Goal: Task Accomplishment & Management: Manage account settings

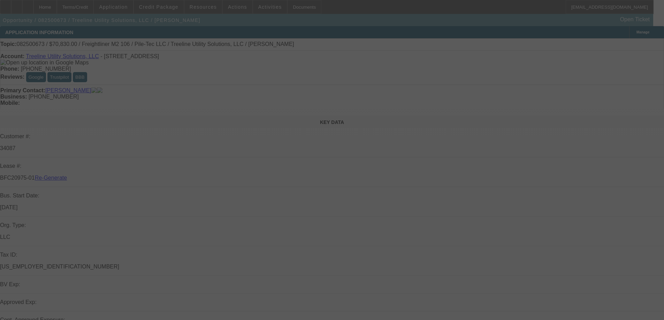
select select "3"
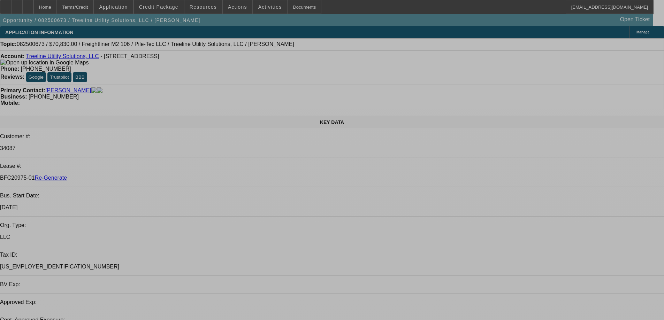
select select "0"
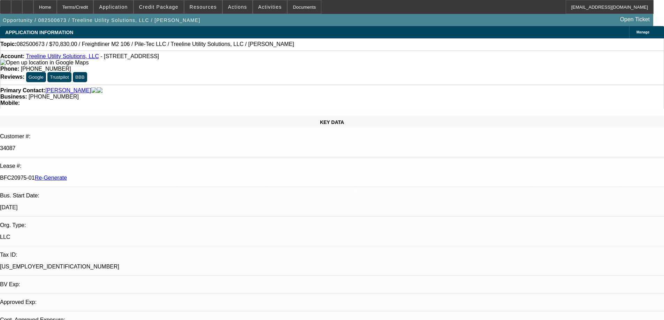
select select "2"
select select "0"
select select "6"
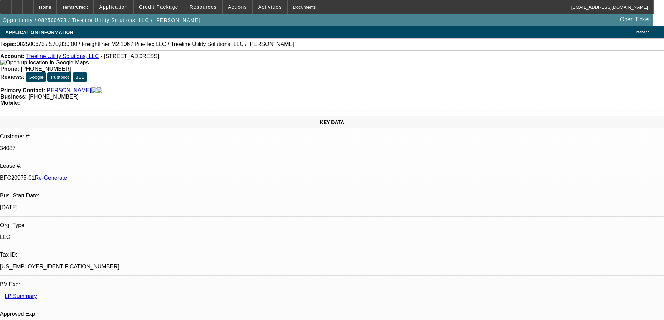
click at [234, 8] on span "Actions" at bounding box center [237, 7] width 19 height 6
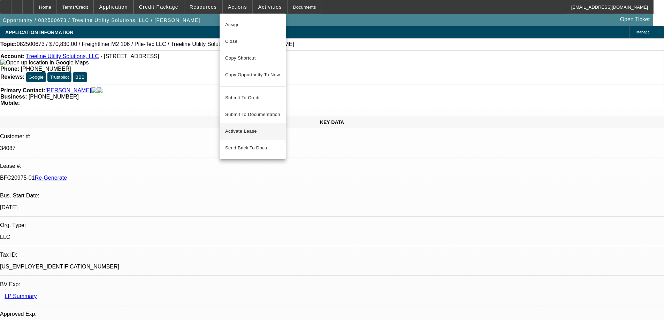
click at [242, 127] on span "Activate Lease" at bounding box center [252, 131] width 55 height 8
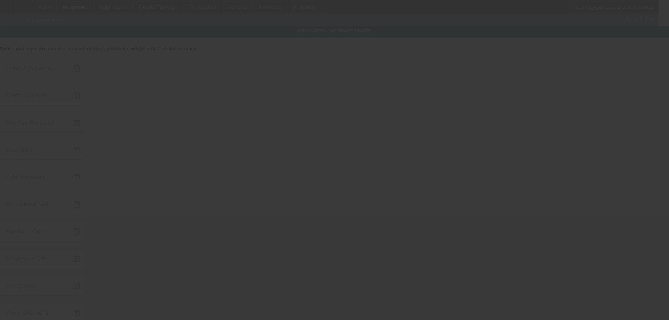
type input "8/25/2025"
type input "8/27/2025"
type input "9/2/2025"
type input "8/29/2025"
type input "9/2/2025"
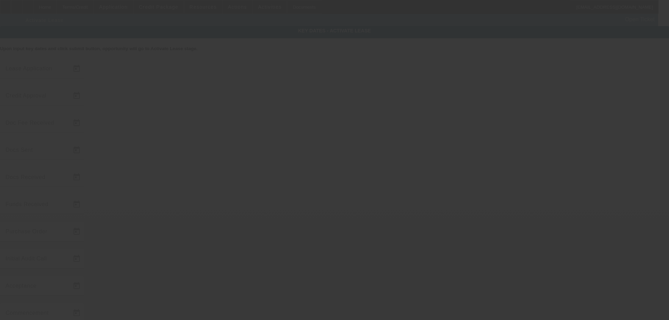
type input "9/2/2025"
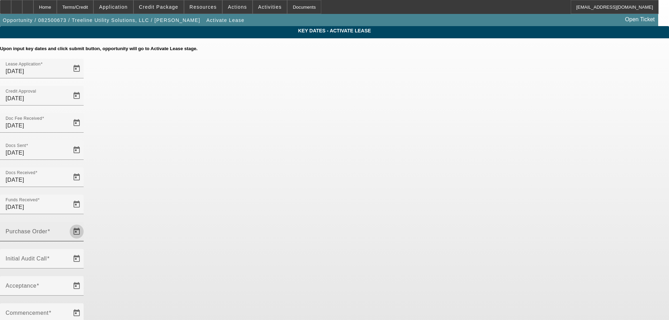
click at [85, 223] on span "Open calendar" at bounding box center [76, 231] width 17 height 17
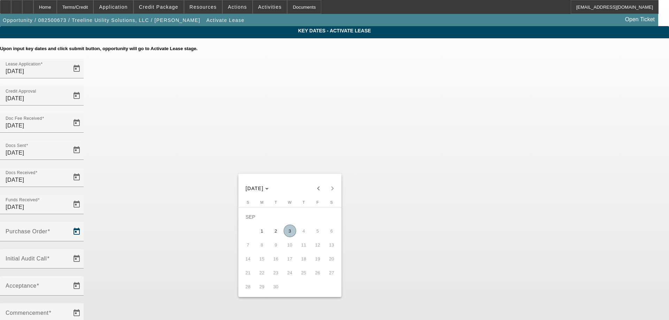
click at [288, 235] on span "3" at bounding box center [290, 231] width 13 height 13
type input "9/3/2025"
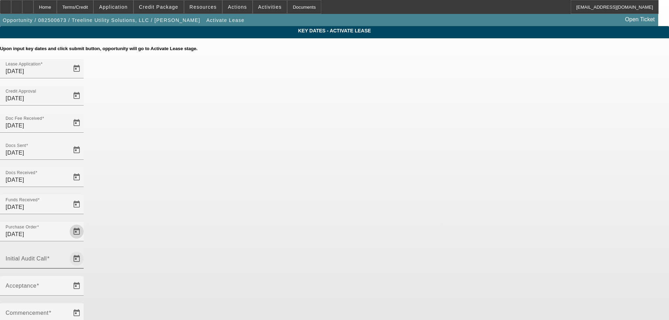
click at [85, 251] on span "Open calendar" at bounding box center [76, 259] width 17 height 17
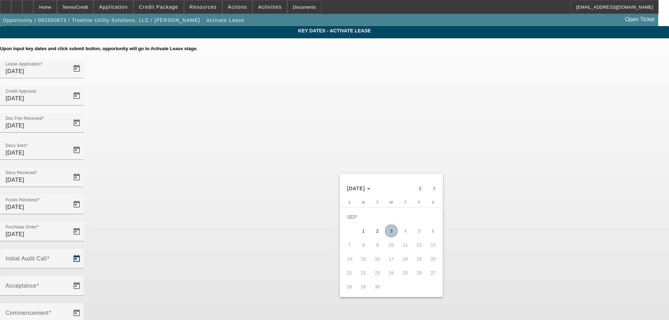
click at [392, 231] on span "3" at bounding box center [391, 231] width 13 height 13
type input "9/3/2025"
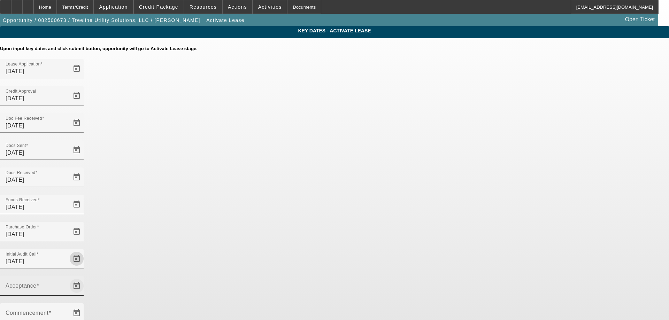
click at [85, 278] on span "Open calendar" at bounding box center [76, 286] width 17 height 17
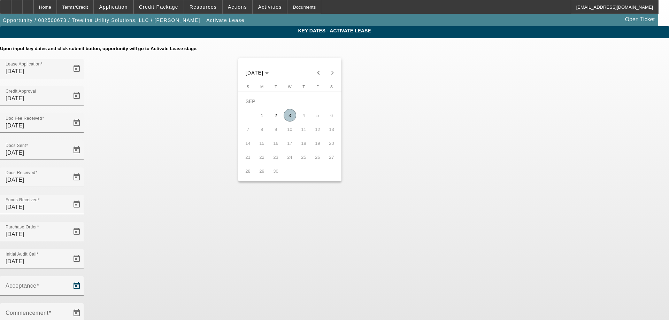
click at [287, 122] on span "3" at bounding box center [290, 115] width 13 height 13
type input "9/3/2025"
type input "10/1/2025"
type input "11/1/2025"
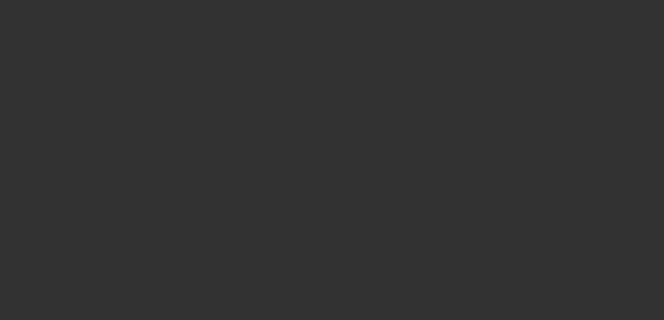
select select "4"
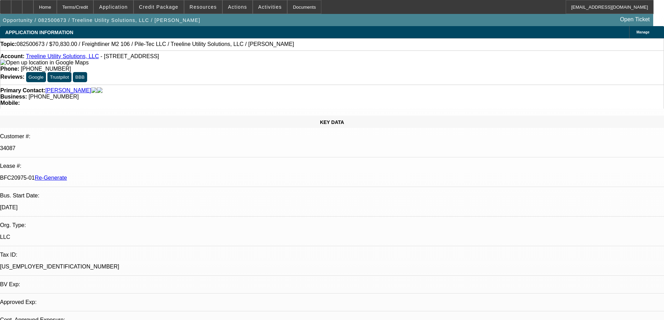
select select "0"
select select "2"
select select "0"
select select "6"
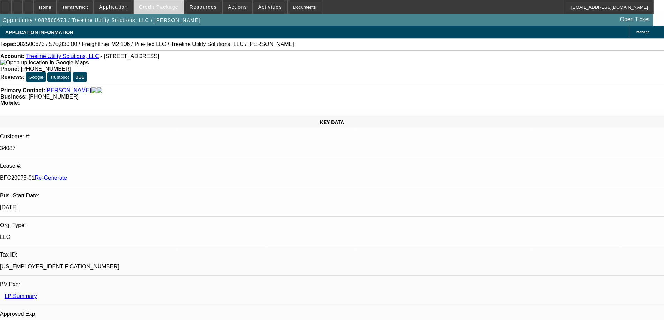
click at [154, 5] on span "Credit Package" at bounding box center [158, 7] width 39 height 6
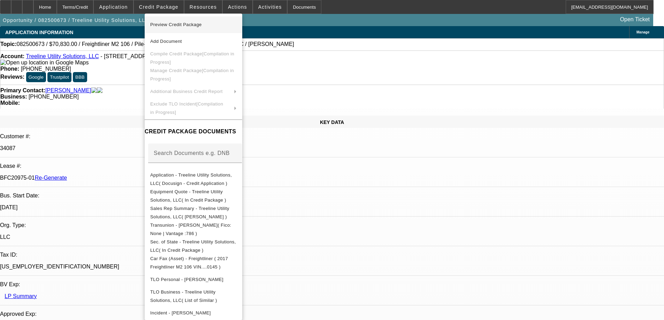
click at [164, 24] on span "Preview Credit Package" at bounding box center [176, 24] width 52 height 5
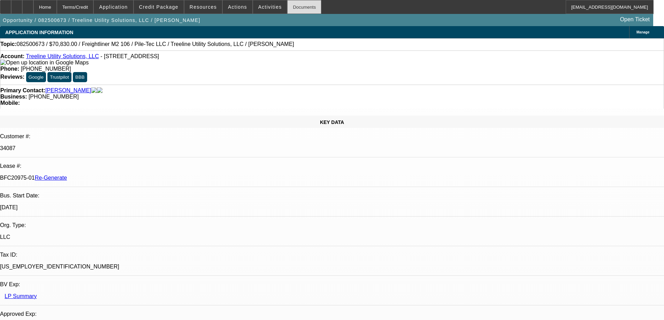
click at [302, 9] on div "Documents" at bounding box center [304, 7] width 34 height 14
click at [258, 7] on span "Activities" at bounding box center [270, 7] width 24 height 6
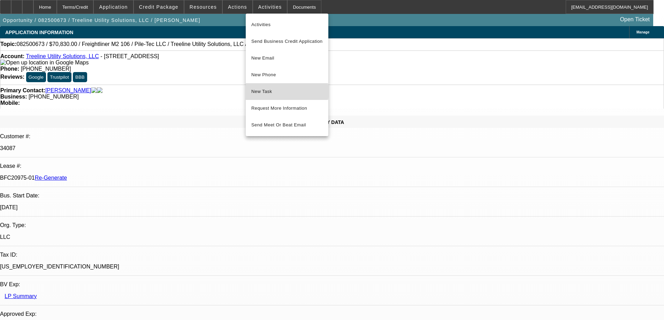
click at [277, 92] on span "New Task" at bounding box center [286, 91] width 71 height 8
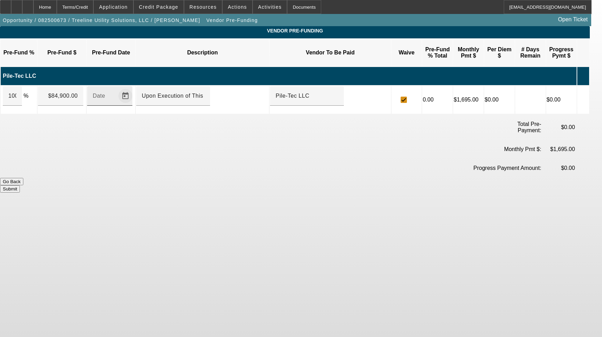
click at [132, 90] on span "Open calendar" at bounding box center [125, 95] width 17 height 17
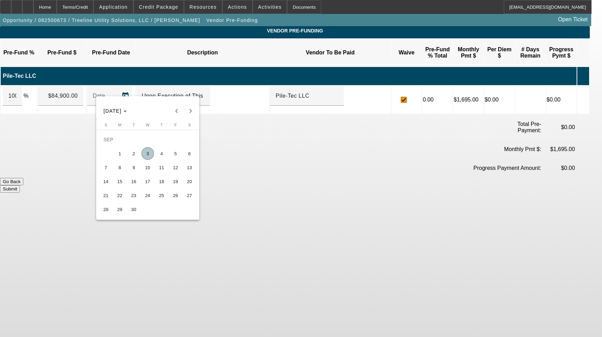
click at [143, 156] on span "3" at bounding box center [147, 153] width 13 height 13
type input "[DATE]"
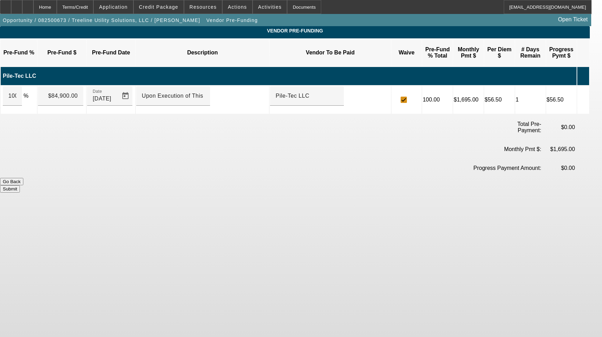
click at [20, 185] on button "Submit" at bounding box center [10, 188] width 20 height 7
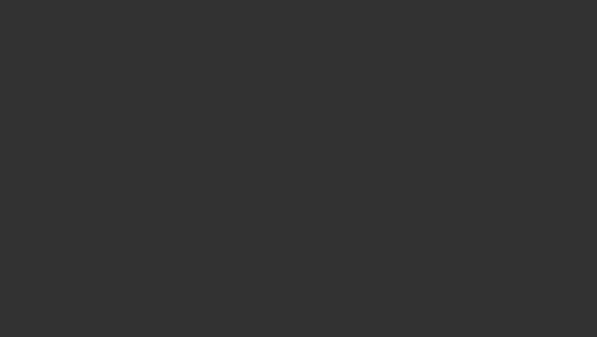
select select "4"
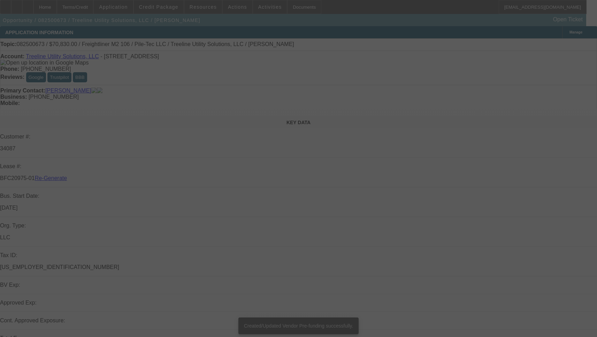
select select "0"
select select "2"
select select "0"
select select "6"
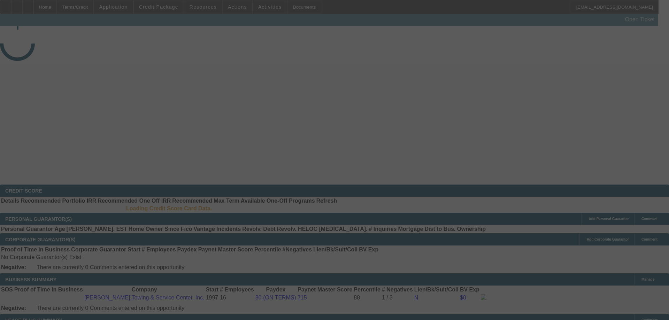
select select "3"
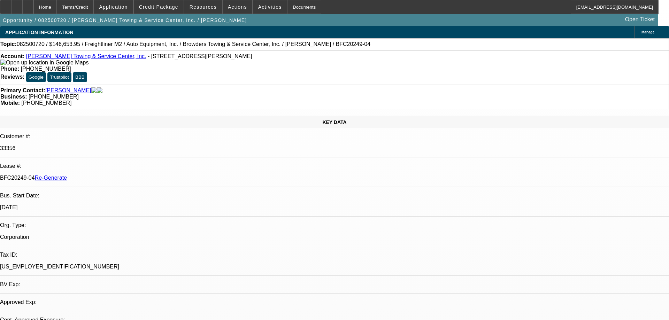
select select "0"
select select "2"
select select "0"
select select "6"
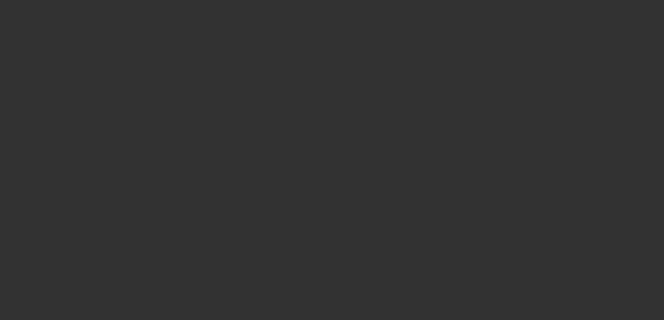
select select "4"
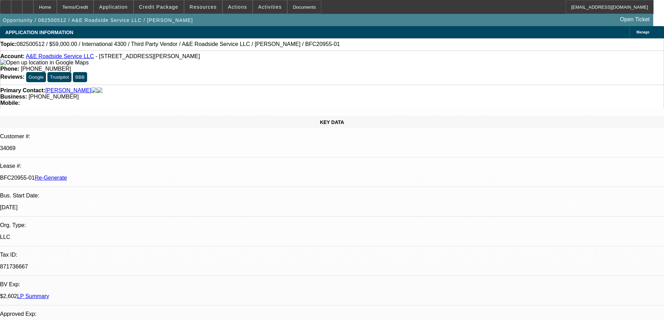
select select "0"
select select "0.1"
select select "1"
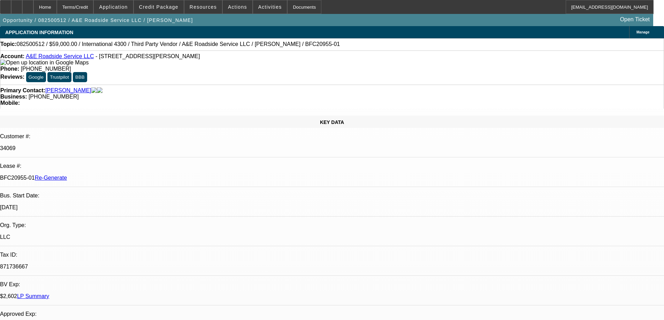
select select "1"
select select "4"
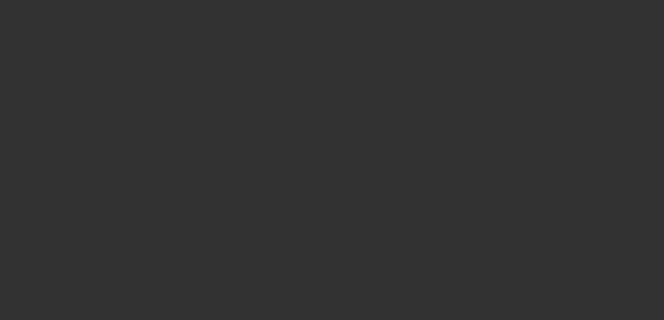
select select "4"
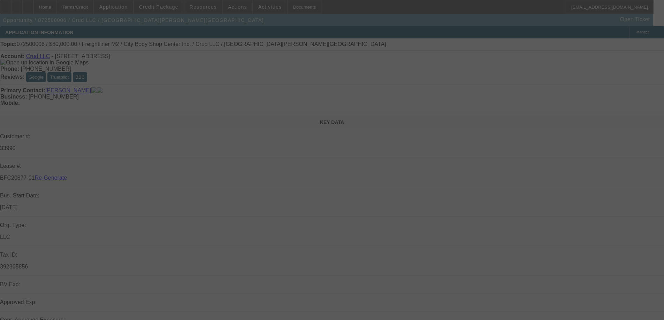
select select "0"
select select "2"
select select "0"
select select "6"
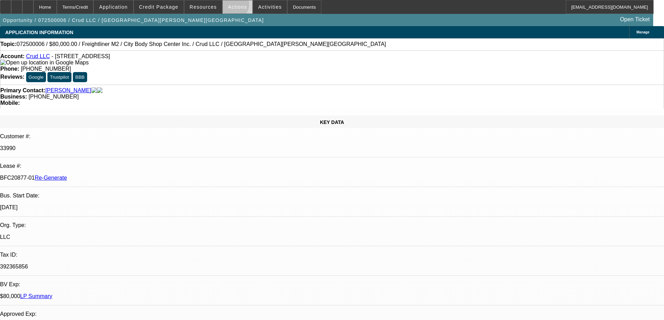
click at [229, 6] on span "Actions" at bounding box center [237, 7] width 19 height 6
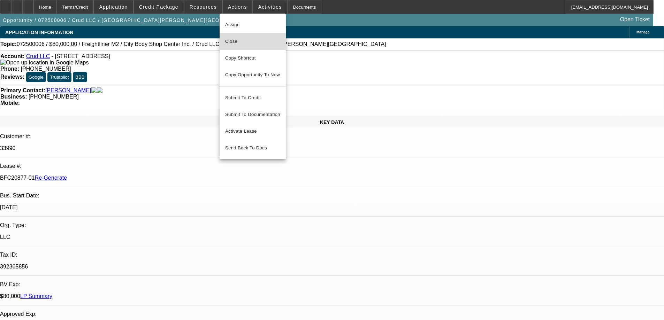
click at [237, 39] on span "Close" at bounding box center [252, 41] width 55 height 8
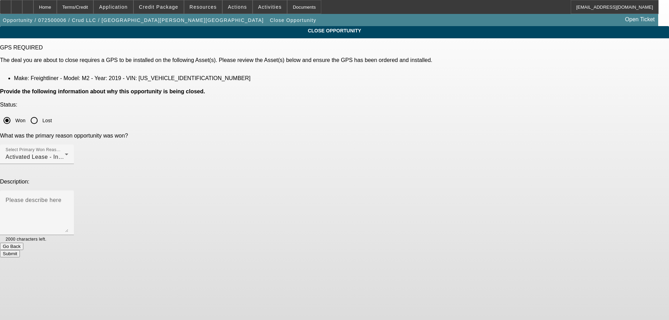
click at [20, 250] on button "Submit" at bounding box center [10, 253] width 20 height 7
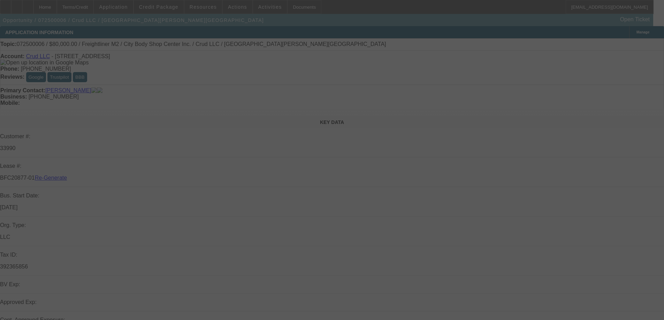
select select "4"
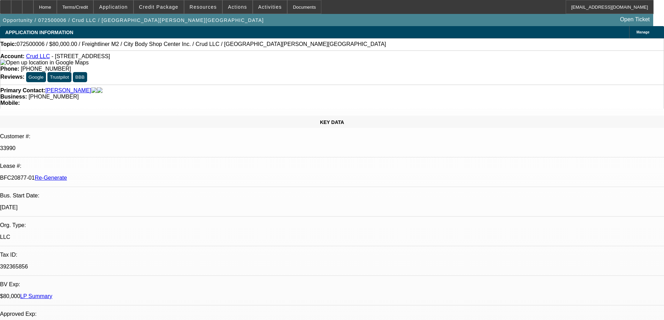
select select "0"
select select "2"
select select "0"
select select "6"
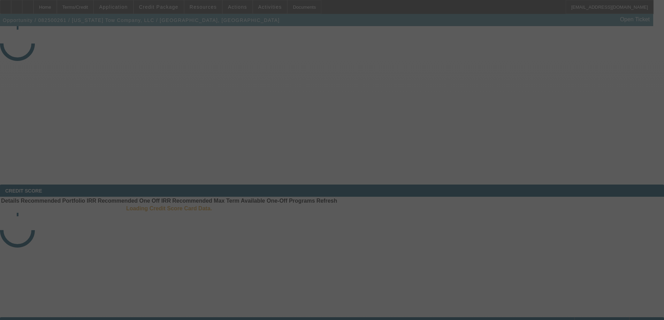
select select "4"
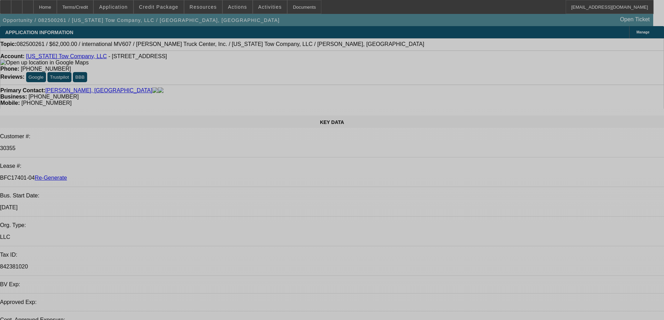
select select "0"
select select "2"
select select "0"
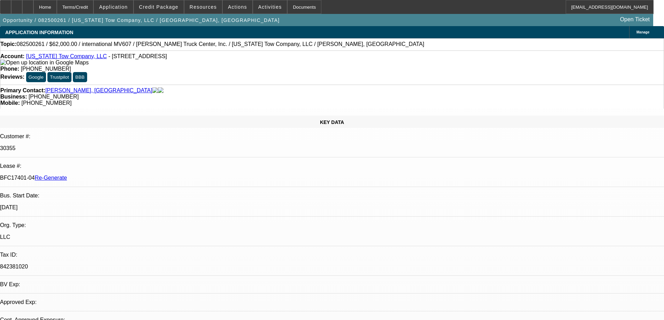
select select "6"
click at [235, 7] on span "Actions" at bounding box center [237, 7] width 19 height 6
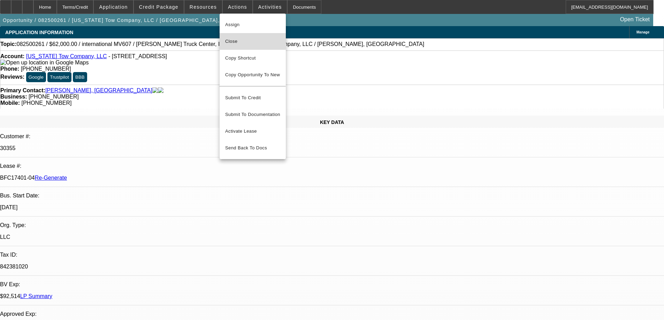
click at [238, 41] on span "Close" at bounding box center [252, 41] width 55 height 8
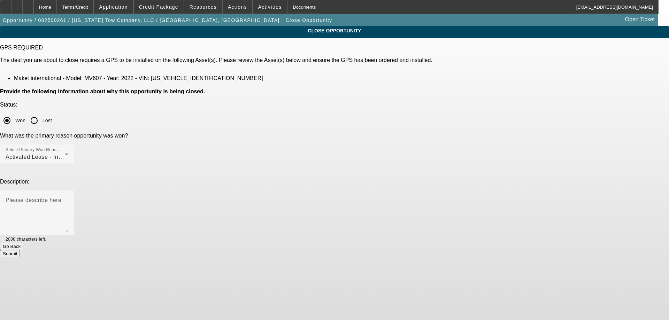
click at [20, 250] on button "Submit" at bounding box center [10, 253] width 20 height 7
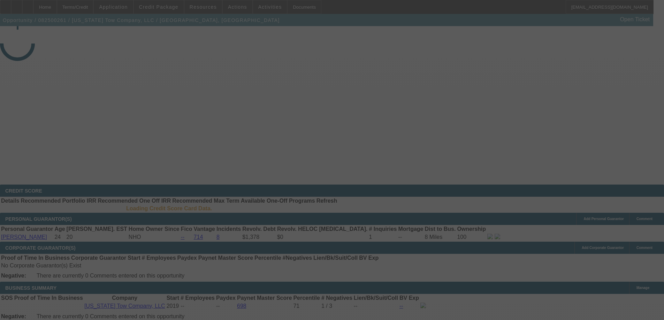
select select "4"
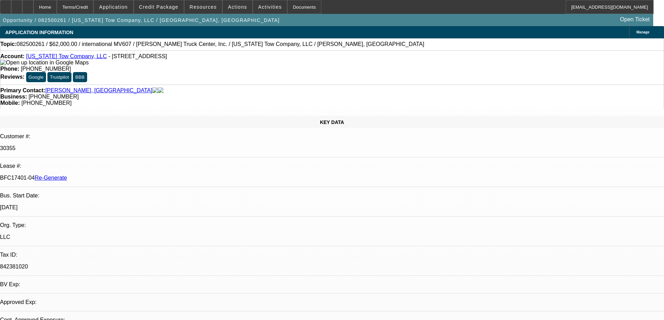
select select "0"
select select "2"
select select "0"
select select "6"
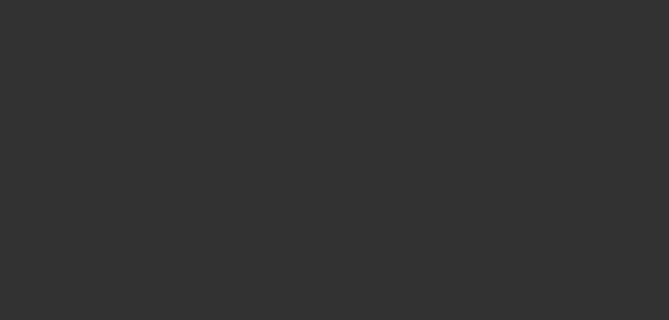
select select "4"
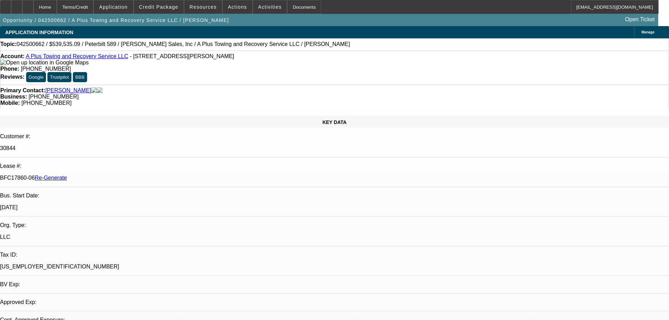
select select "0"
select select "2"
select select "0"
select select "6"
click at [236, 7] on span "Actions" at bounding box center [237, 7] width 19 height 6
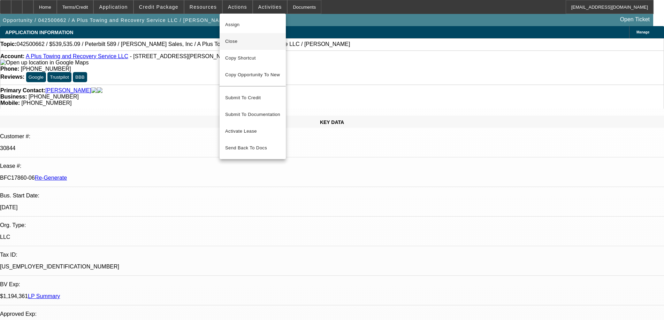
click at [242, 47] on button "Close" at bounding box center [253, 41] width 66 height 17
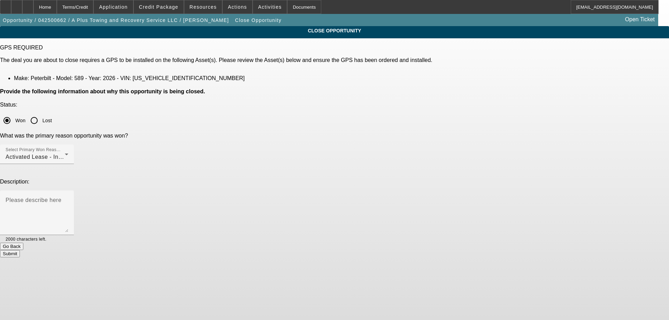
click at [20, 250] on button "Submit" at bounding box center [10, 253] width 20 height 7
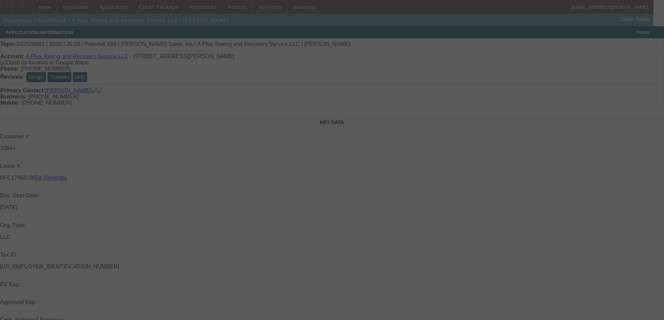
select select "4"
select select "0"
select select "2"
select select "0"
select select "6"
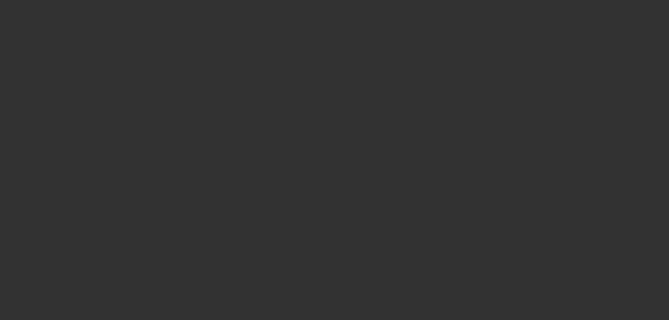
select select "4"
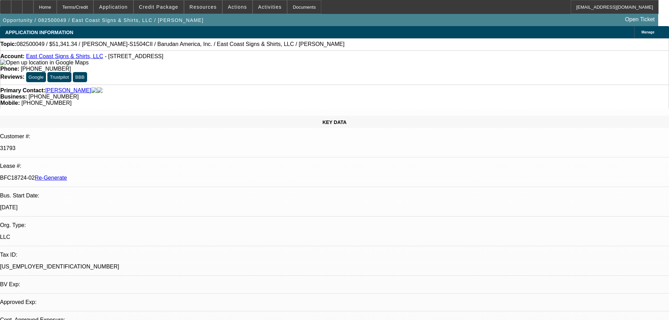
select select "0"
select select "2"
select select "0"
select select "6"
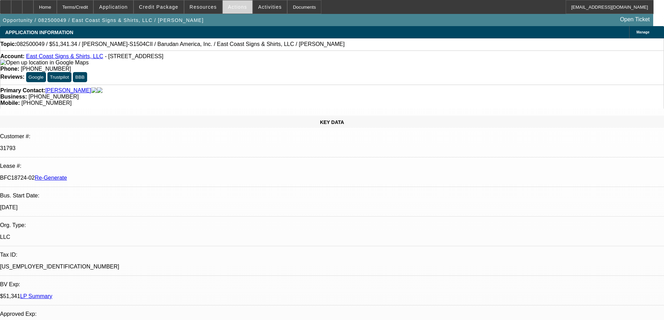
click at [231, 2] on span at bounding box center [238, 7] width 30 height 17
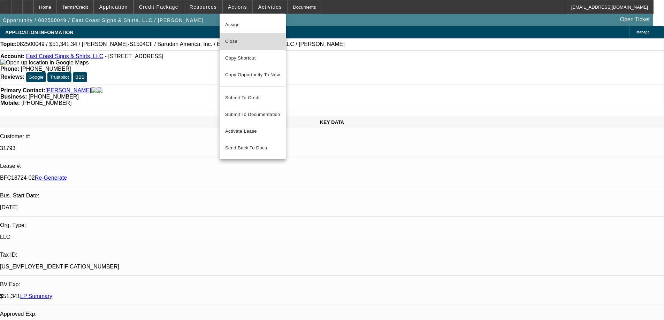
click at [235, 41] on span "Close" at bounding box center [252, 41] width 55 height 8
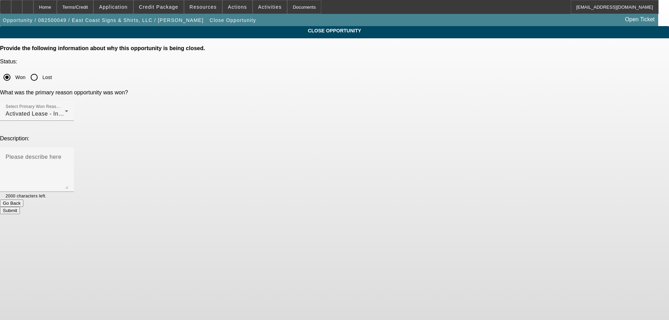
click at [20, 207] on button "Submit" at bounding box center [10, 210] width 20 height 7
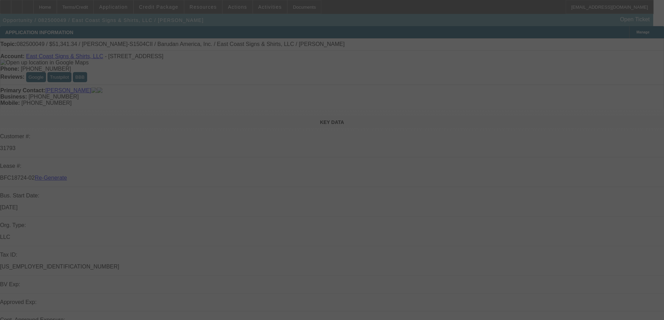
select select "4"
select select "0"
select select "2"
select select "0"
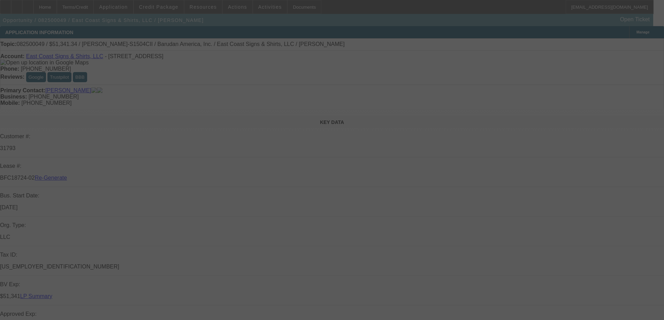
select select "6"
